Goal: Information Seeking & Learning: Learn about a topic

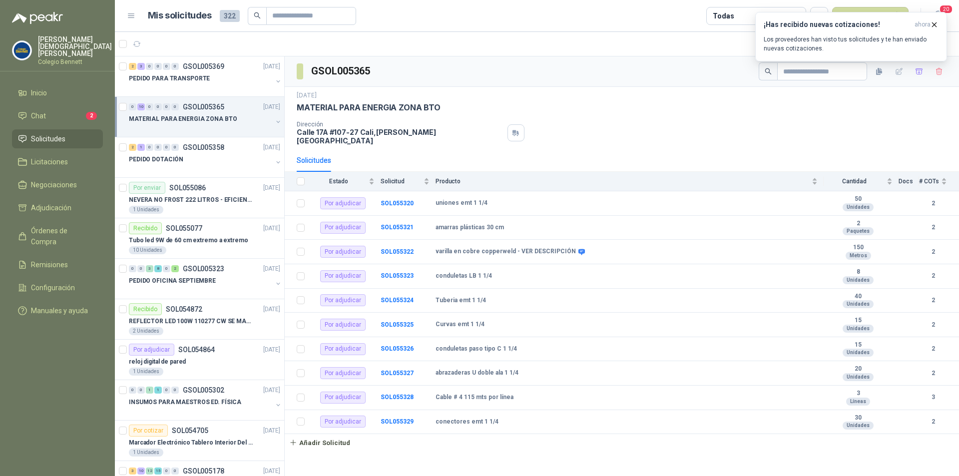
click at [186, 118] on p "MATERIAL PARA ENERGIA ZONA BTO" at bounding box center [183, 118] width 108 height 9
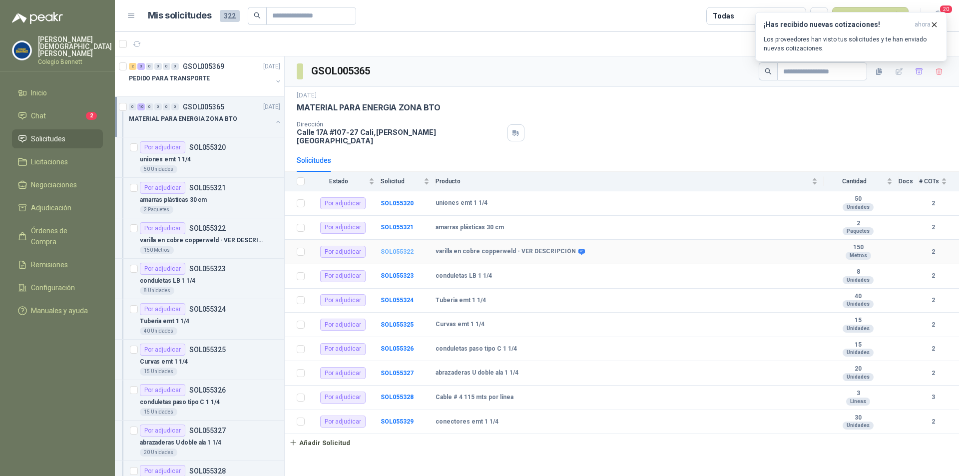
click at [397, 248] on b "SOL055322" at bounding box center [397, 251] width 33 height 7
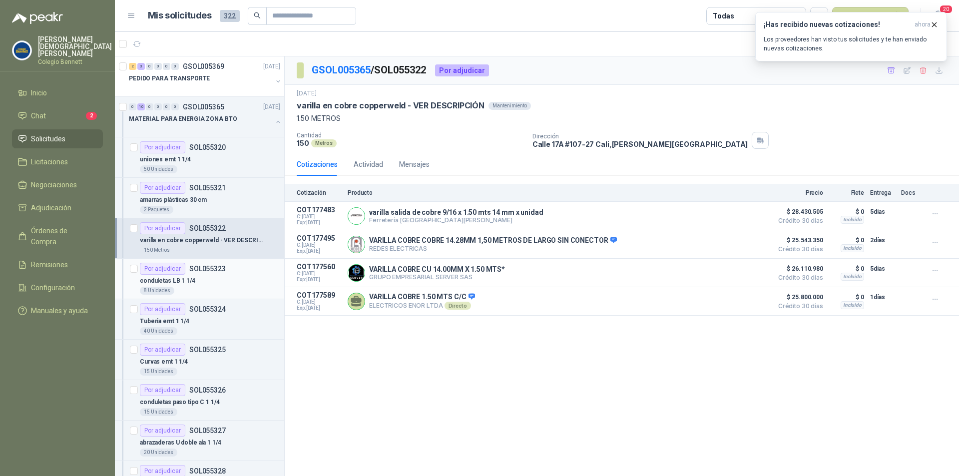
click at [207, 278] on div "conduletas LB 1 1/4" at bounding box center [210, 281] width 140 height 12
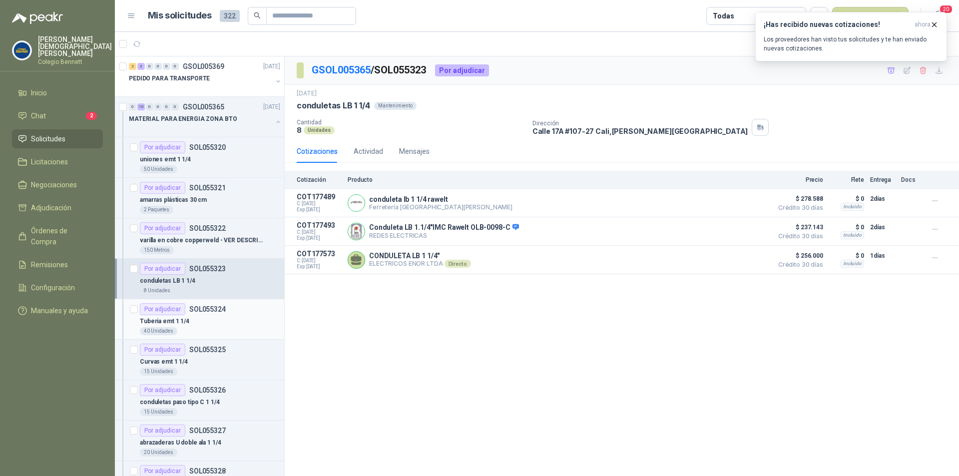
click at [213, 321] on div "Tuberia emt 1 1/4" at bounding box center [210, 321] width 140 height 12
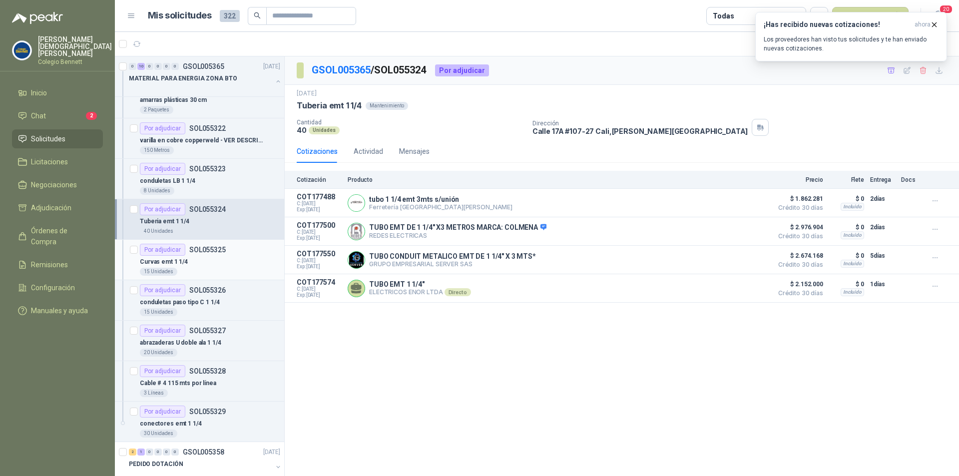
scroll to position [150, 0]
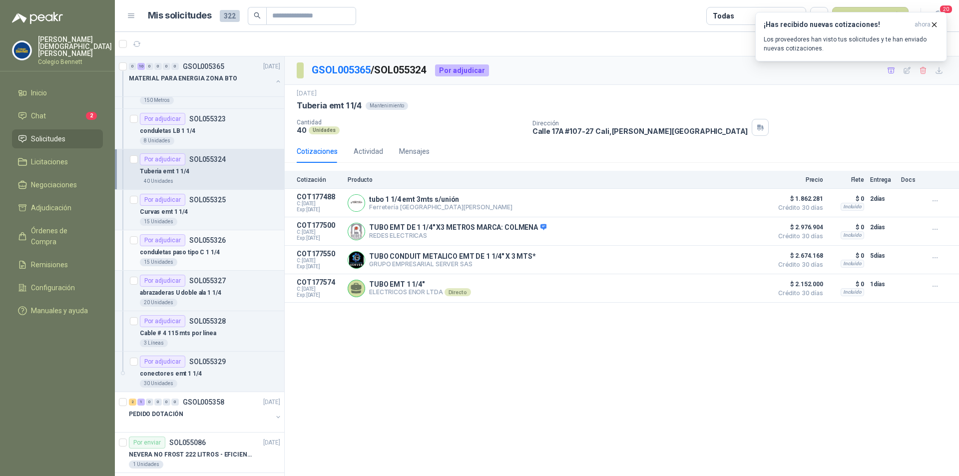
click at [217, 251] on div "conduletas paso tipo C 1 1/4" at bounding box center [210, 252] width 140 height 12
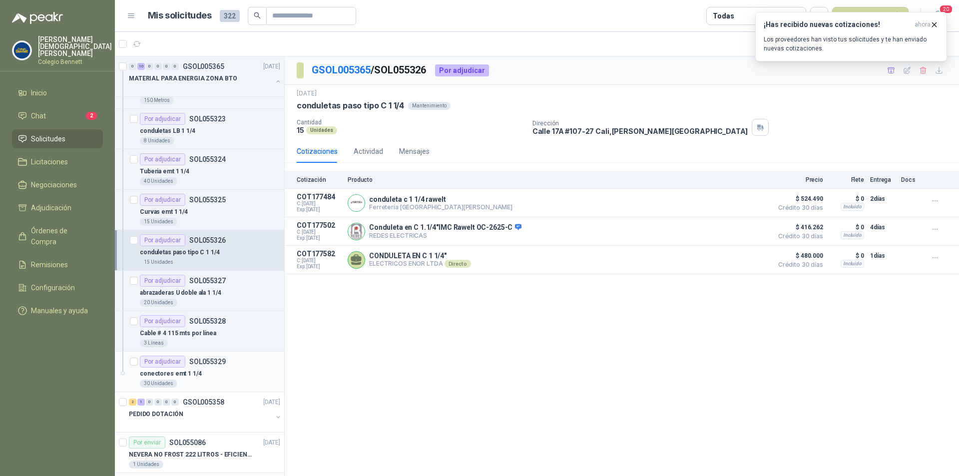
click at [216, 372] on div "conectores emt 1 1/4" at bounding box center [210, 374] width 140 height 12
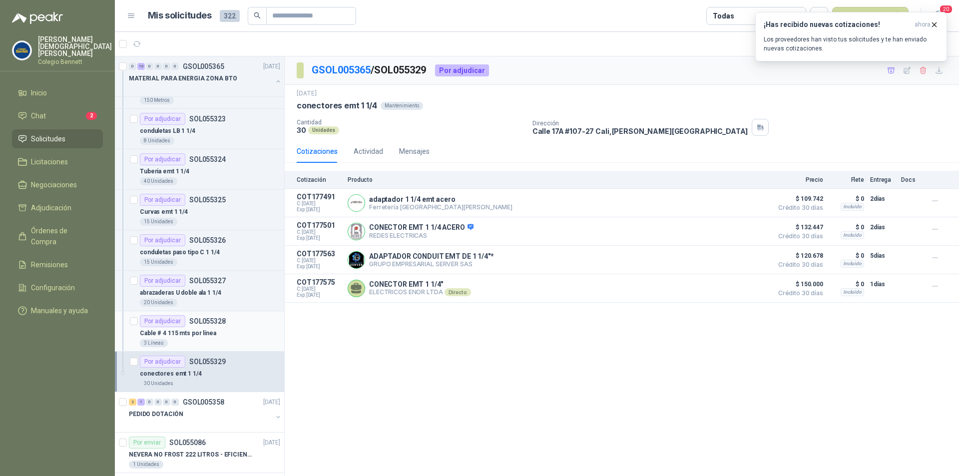
click at [213, 331] on div "Cable # 4 115 mts por línea" at bounding box center [210, 333] width 140 height 12
